Goal: Task Accomplishment & Management: Manage account settings

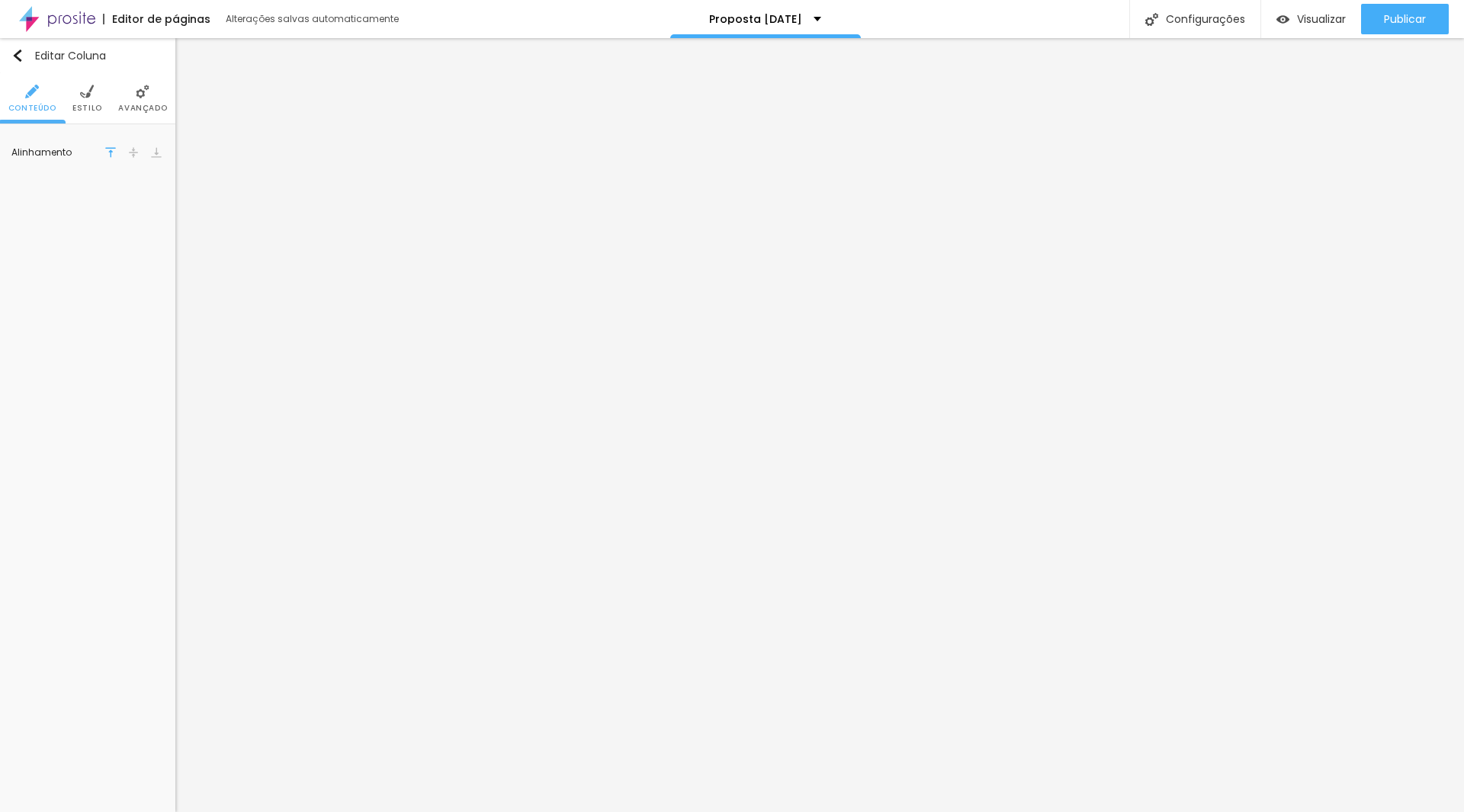
click at [134, 151] on img at bounding box center [134, 152] width 11 height 11
click at [95, 110] on span "Estilo" at bounding box center [86, 108] width 29 height 8
click at [100, 157] on div at bounding box center [106, 153] width 19 height 19
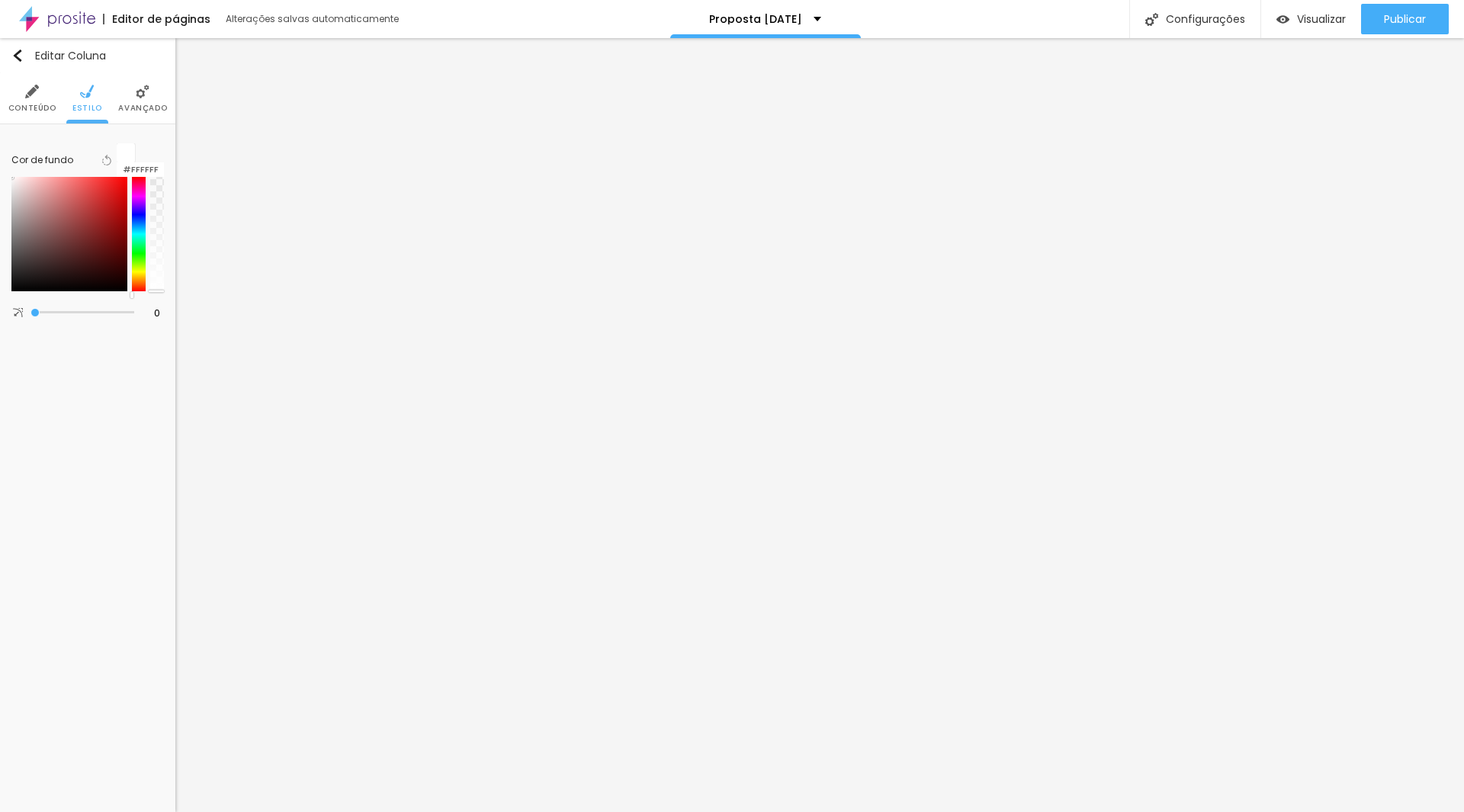
click at [83, 316] on div "Editar Coluna Conteúdo Estilo Avançado Cor de fundo Voltar ao padrão #FFFFFF 0 …" at bounding box center [87, 425] width 175 height 774
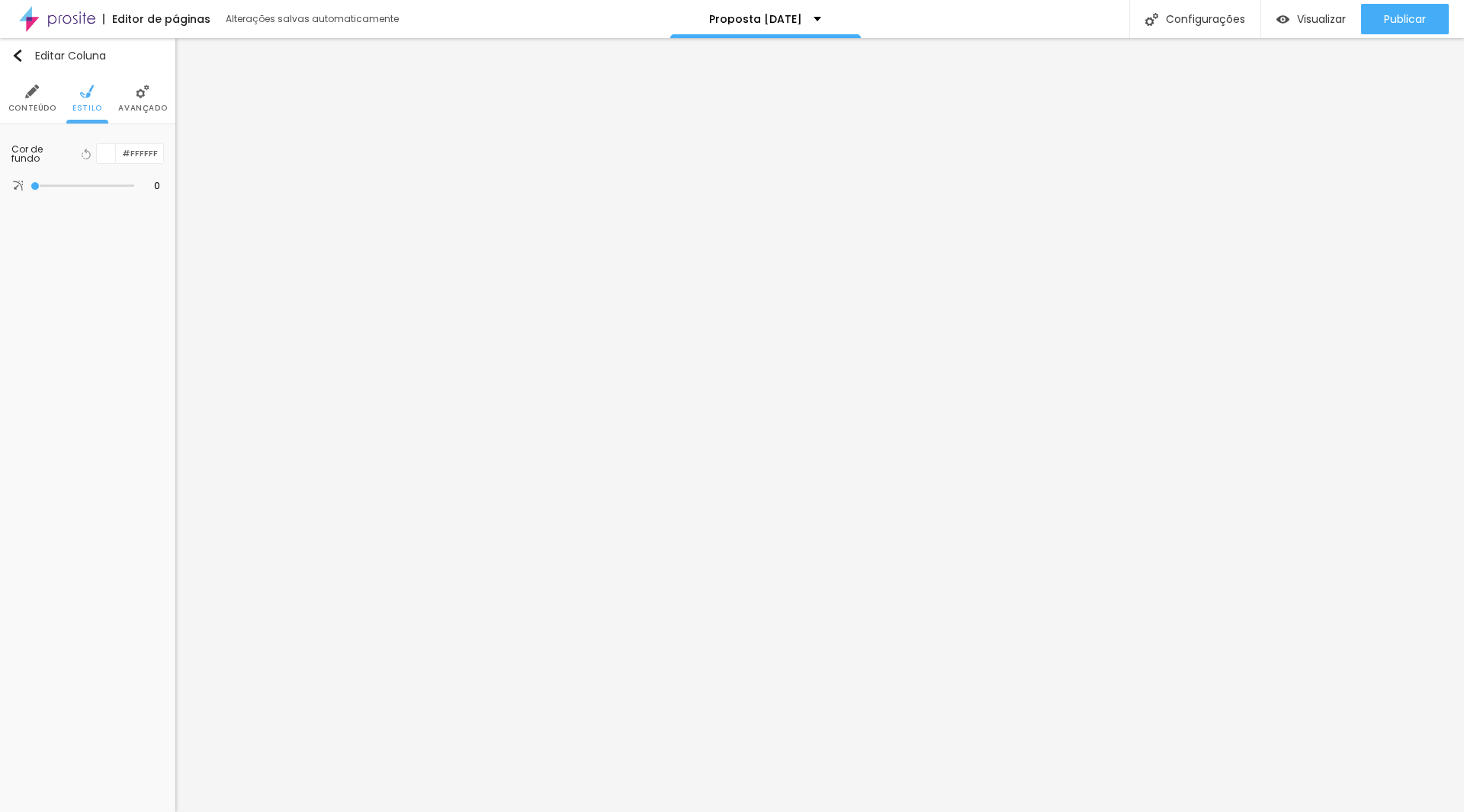
click at [129, 104] on span "Avançado" at bounding box center [142, 108] width 49 height 8
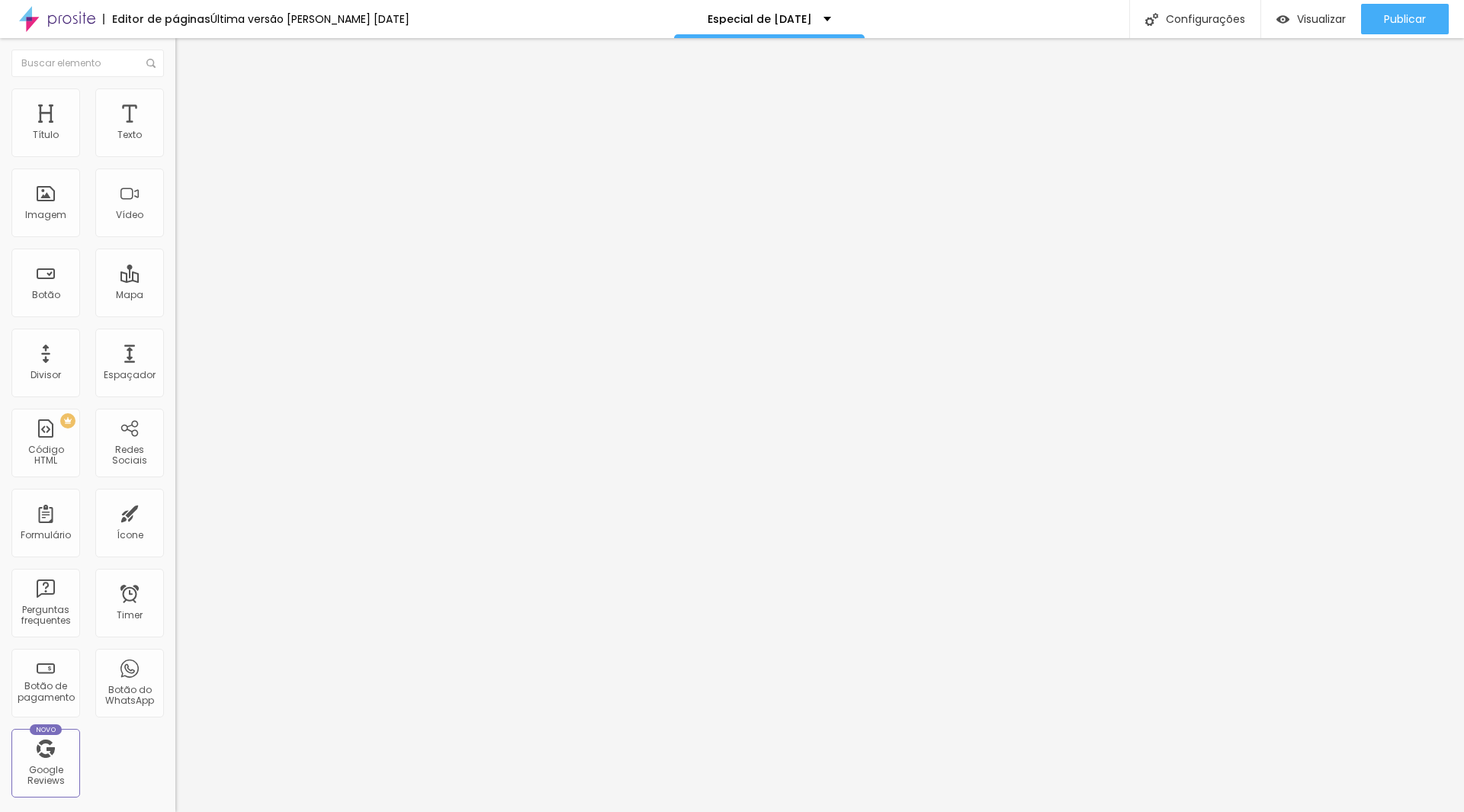
click at [175, 92] on img at bounding box center [182, 94] width 13 height 13
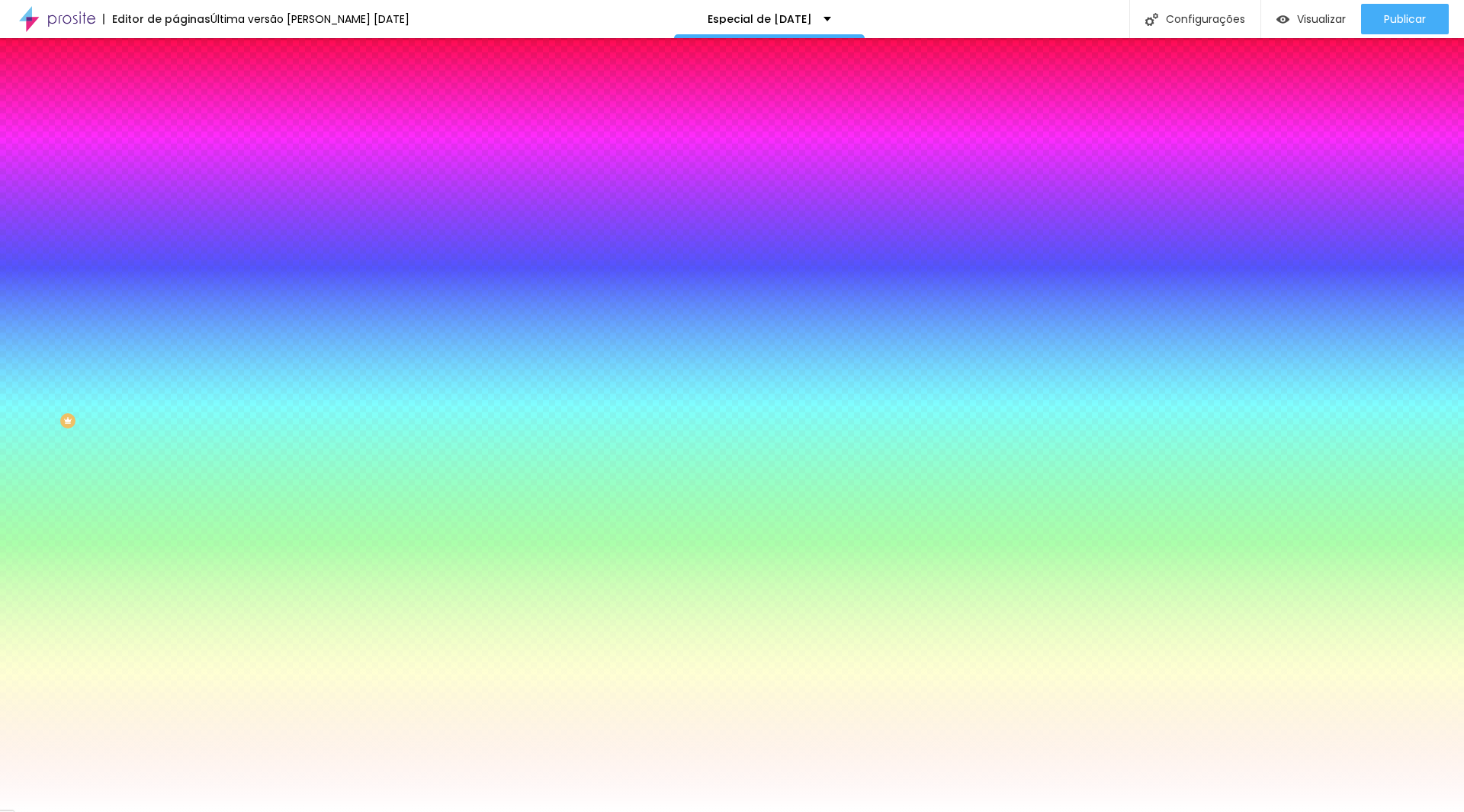
click at [175, 141] on span "Trocar imagem" at bounding box center [216, 134] width 83 height 13
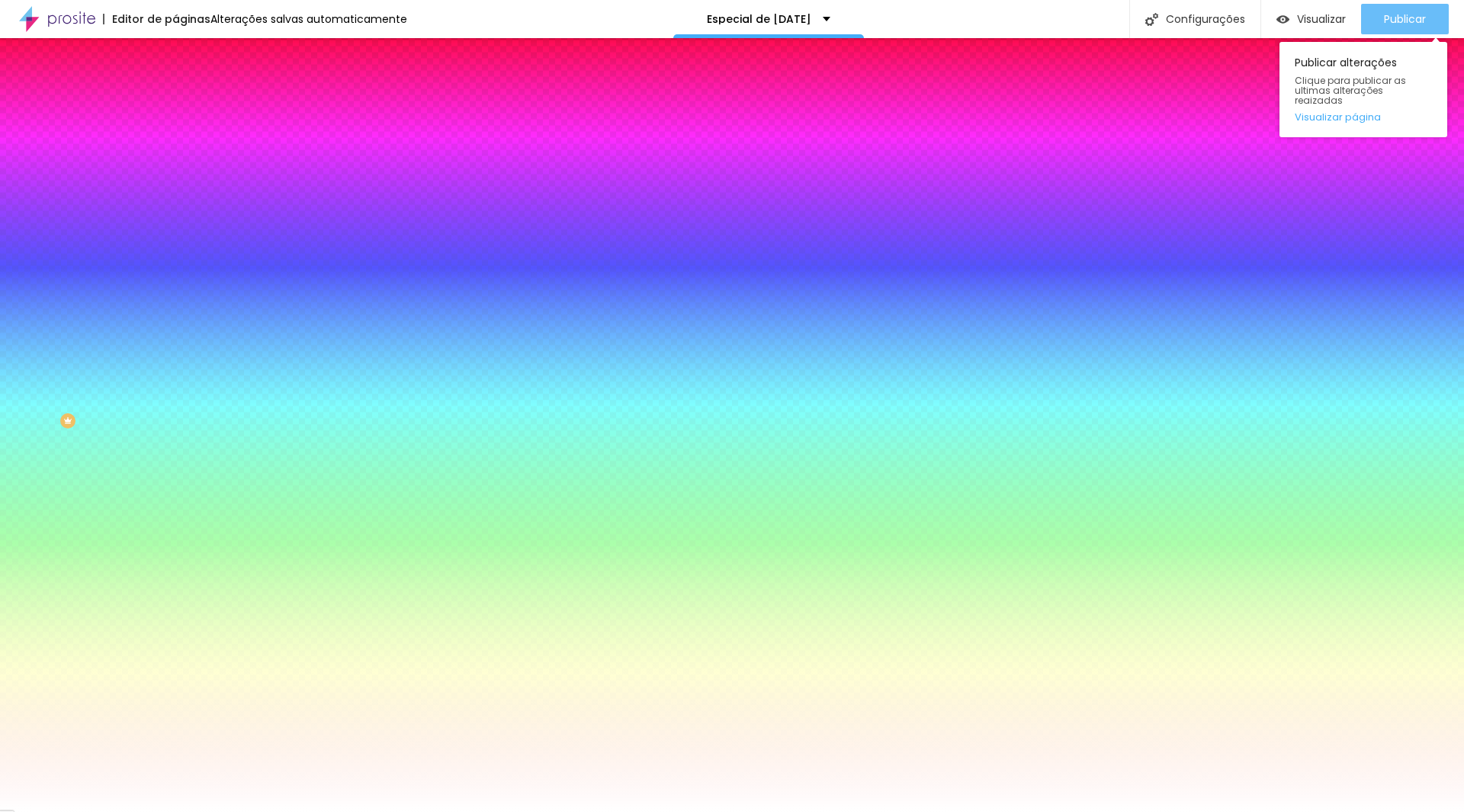
click at [1395, 16] on span "Publicar" at bounding box center [1405, 20] width 42 height 12
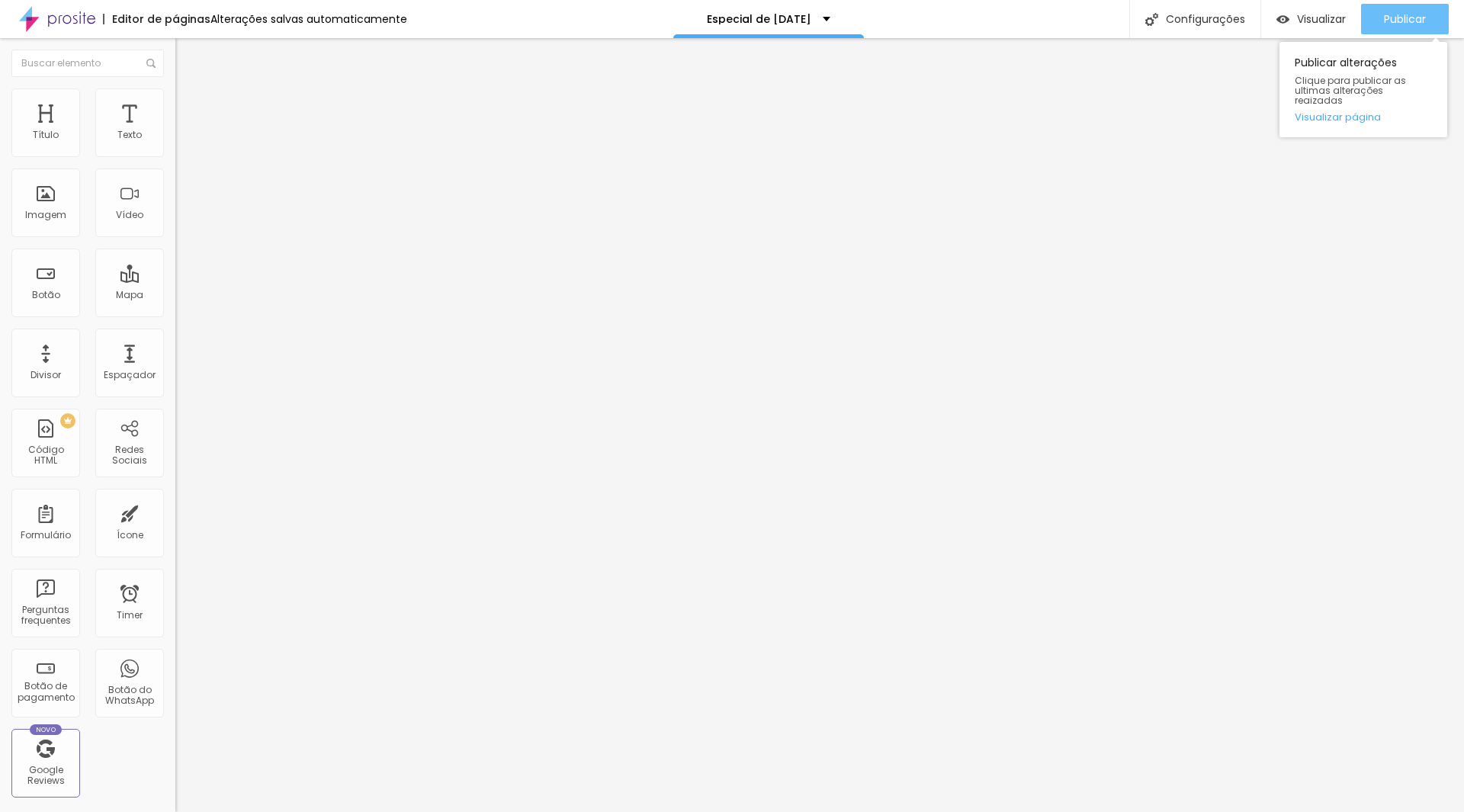
click at [1389, 17] on span "Publicar" at bounding box center [1405, 20] width 42 height 12
click at [1403, 25] on span "Publicar" at bounding box center [1405, 20] width 42 height 12
